Goal: Contribute content

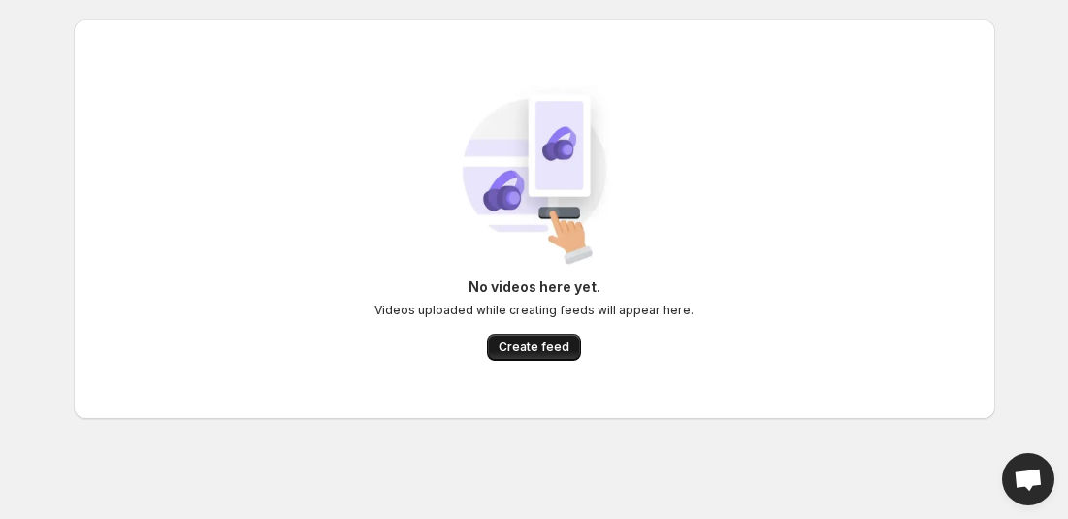
click at [517, 351] on span "Create feed" at bounding box center [534, 348] width 71 height 16
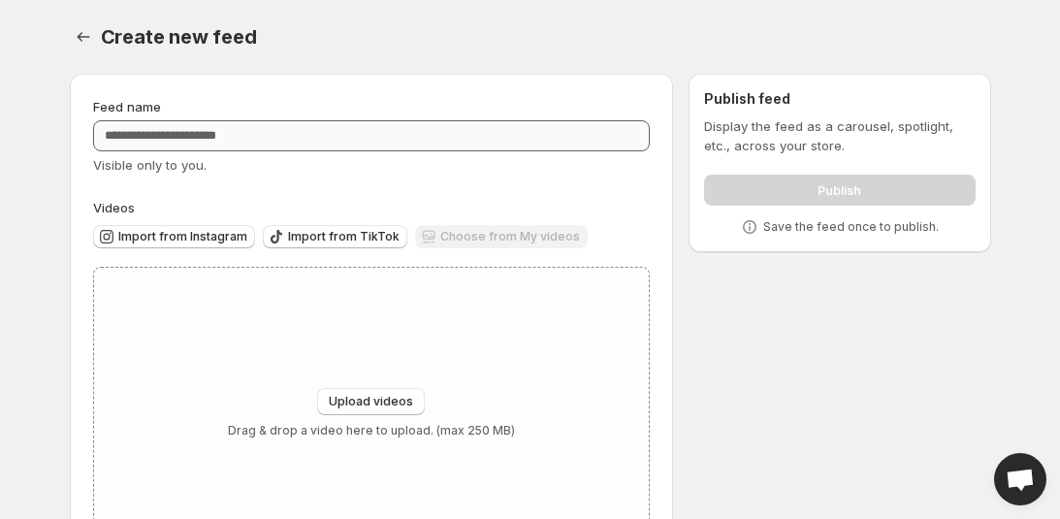
scroll to position [78, 0]
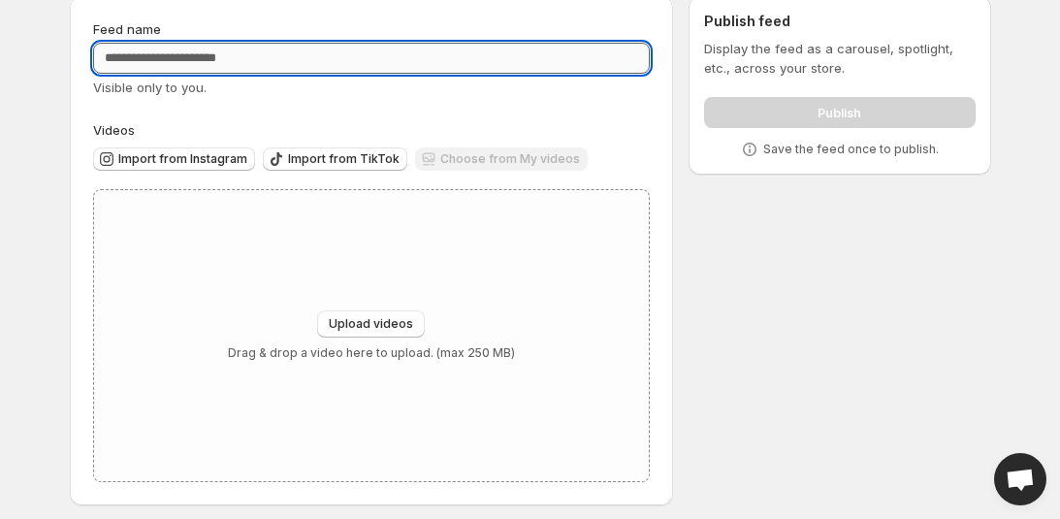
click at [323, 60] on input "Feed name" at bounding box center [372, 58] width 558 height 31
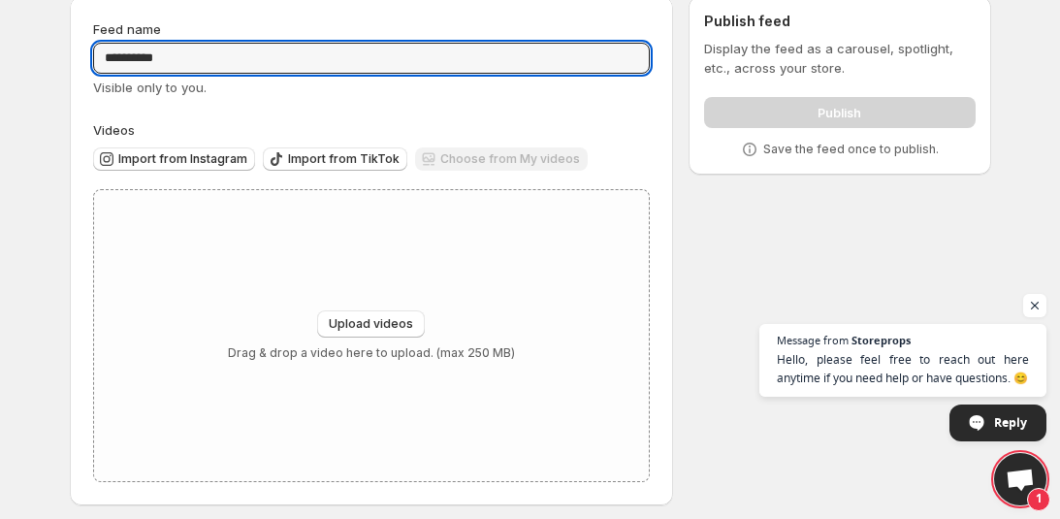
type input "**********"
click at [448, 159] on div "Choose from My videos" at bounding box center [501, 160] width 173 height 26
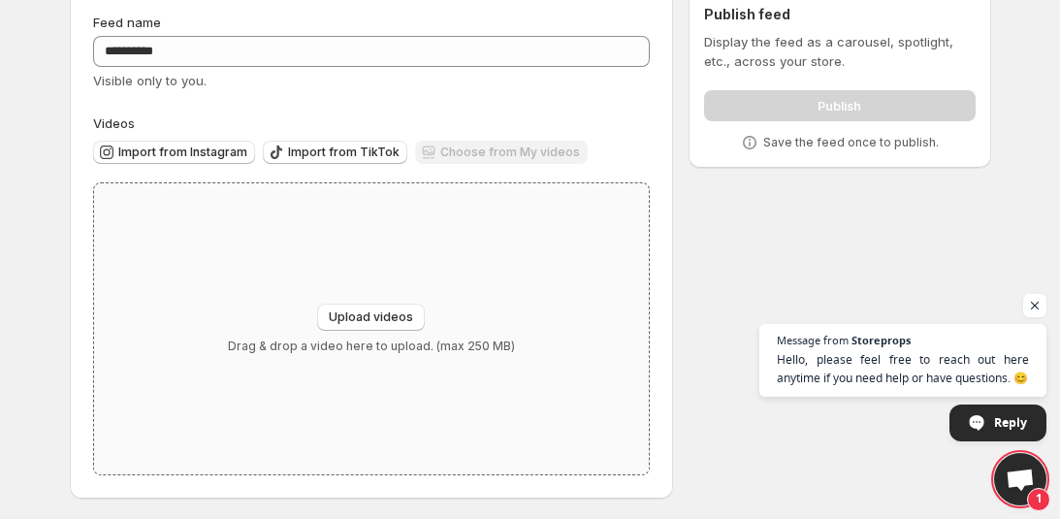
scroll to position [87, 0]
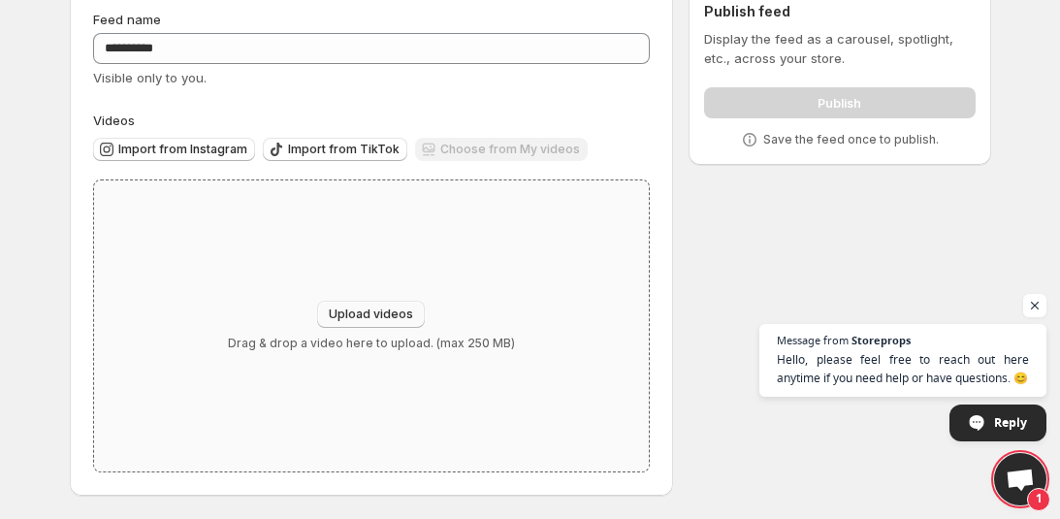
click at [363, 306] on button "Upload videos" at bounding box center [371, 314] width 108 height 27
click at [357, 310] on span "Upload videos" at bounding box center [371, 315] width 84 height 16
click at [351, 304] on button "Upload videos" at bounding box center [371, 314] width 108 height 27
type input "**********"
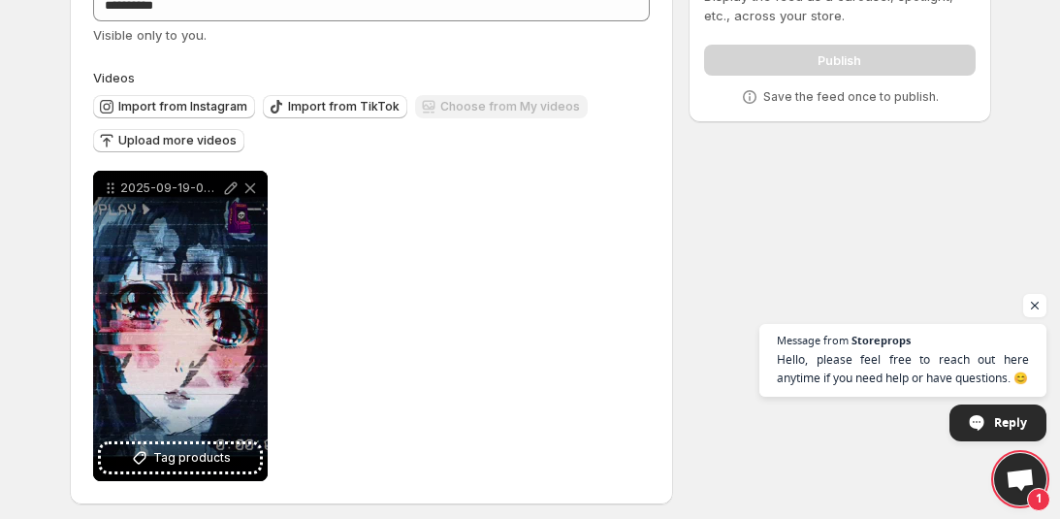
scroll to position [139, 0]
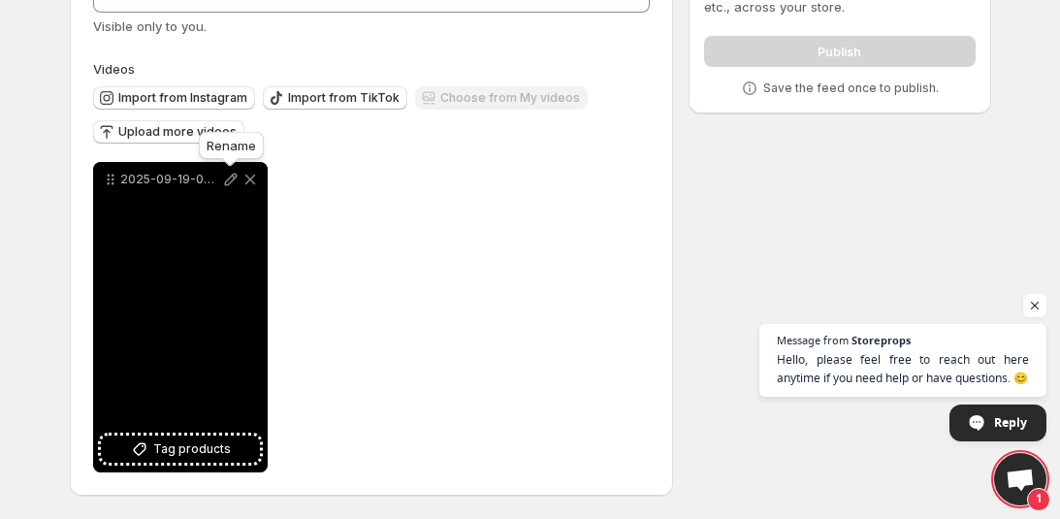
click at [229, 181] on icon at bounding box center [230, 179] width 19 height 19
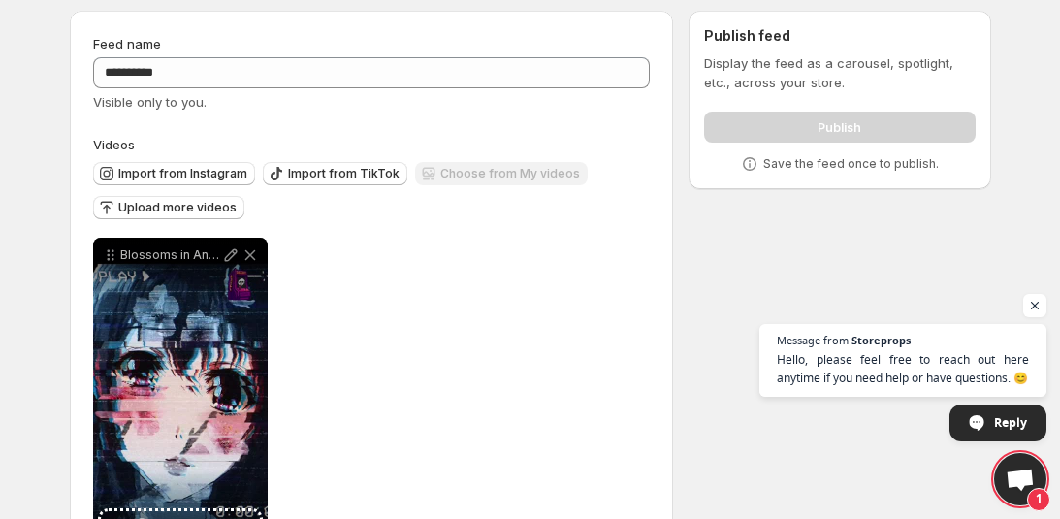
scroll to position [0, 0]
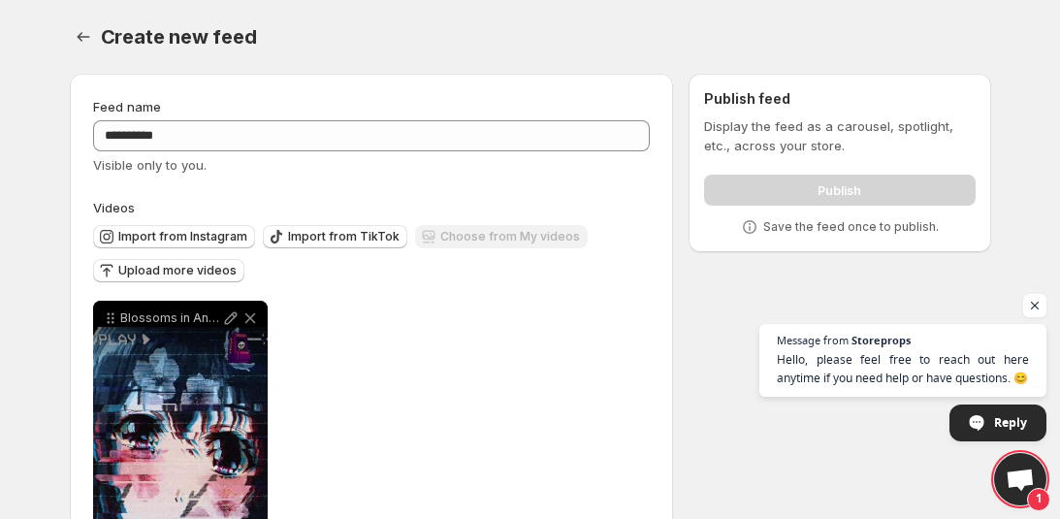
click at [811, 183] on div "Publish" at bounding box center [839, 186] width 271 height 39
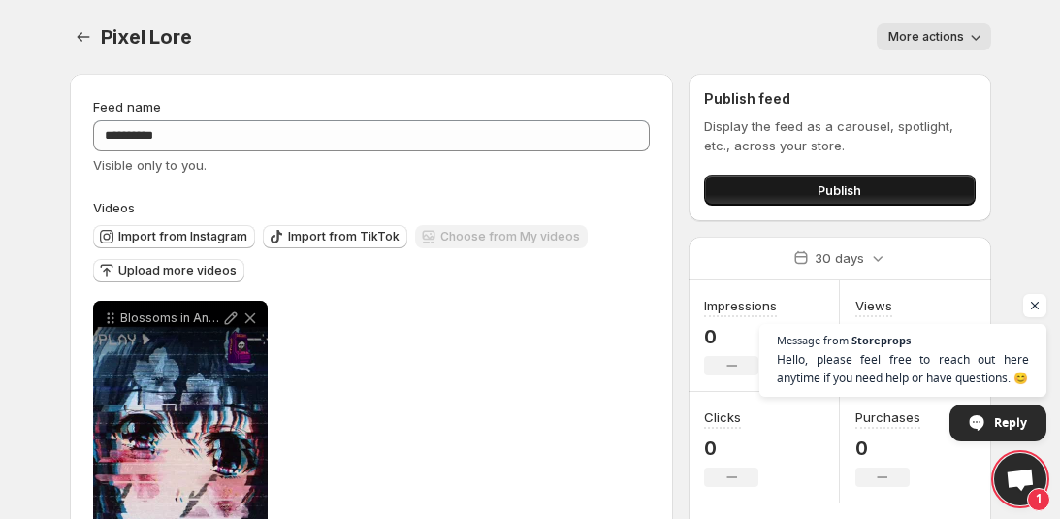
click at [813, 186] on button "Publish" at bounding box center [839, 190] width 271 height 31
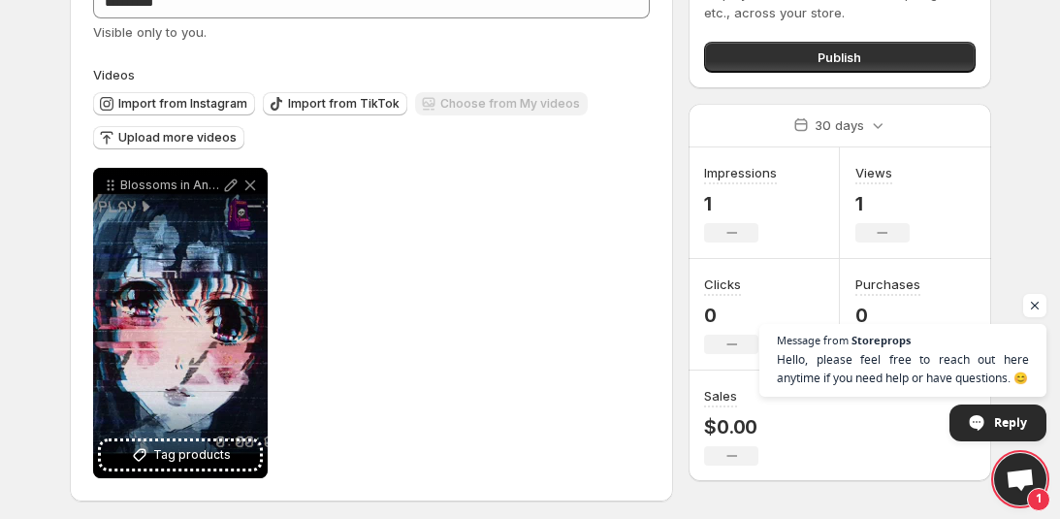
scroll to position [139, 0]
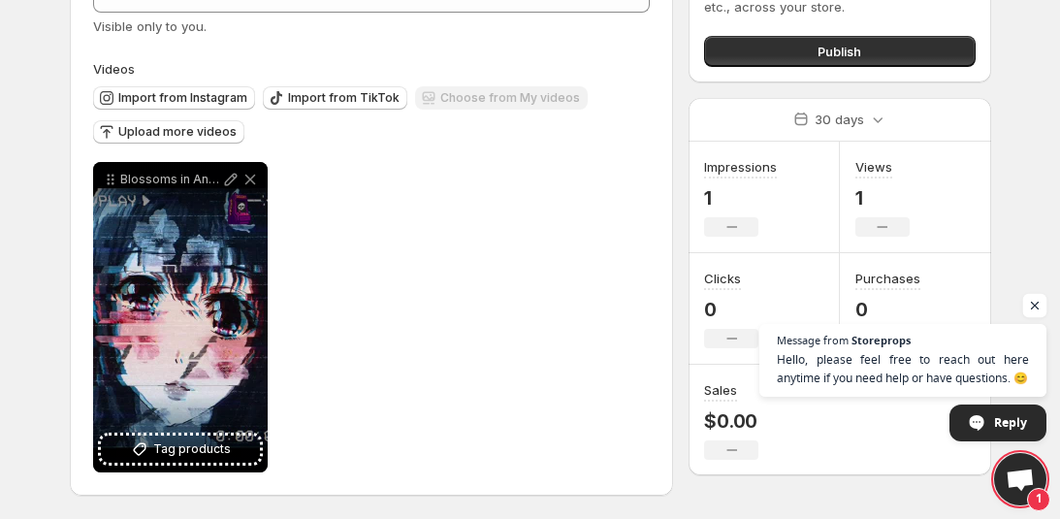
click at [1039, 307] on span "Open chat" at bounding box center [1036, 306] width 24 height 24
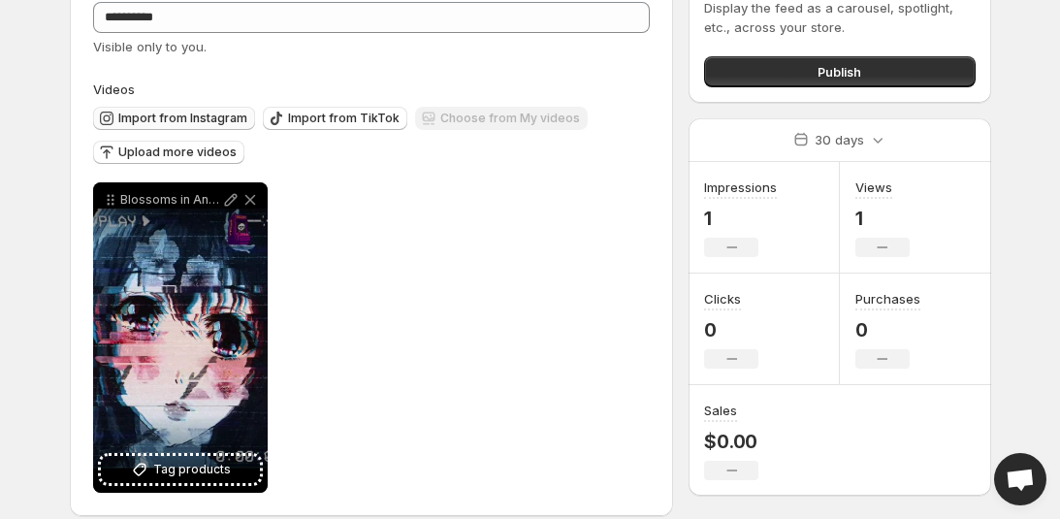
scroll to position [60, 0]
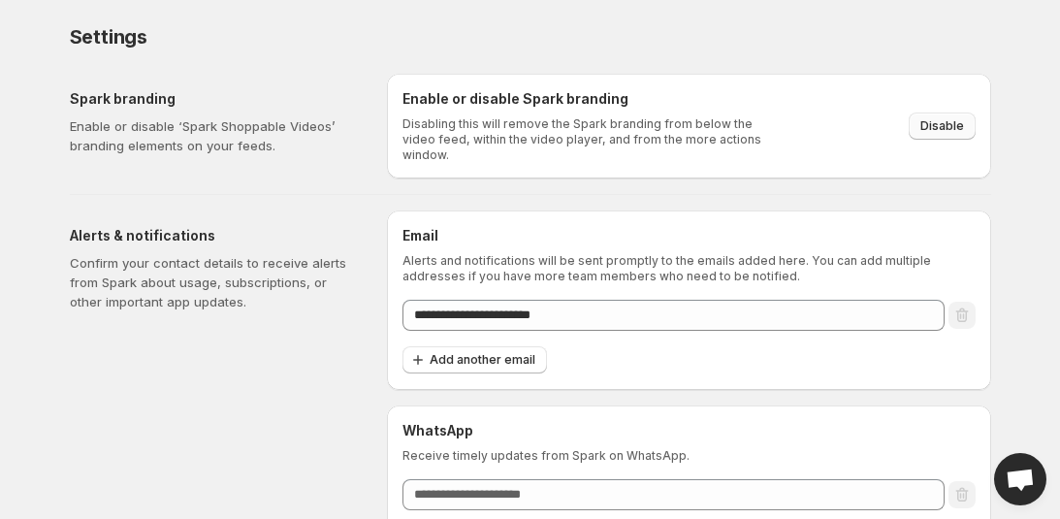
click at [947, 118] on span "Disable" at bounding box center [943, 126] width 44 height 16
